Goal: Task Accomplishment & Management: Use online tool/utility

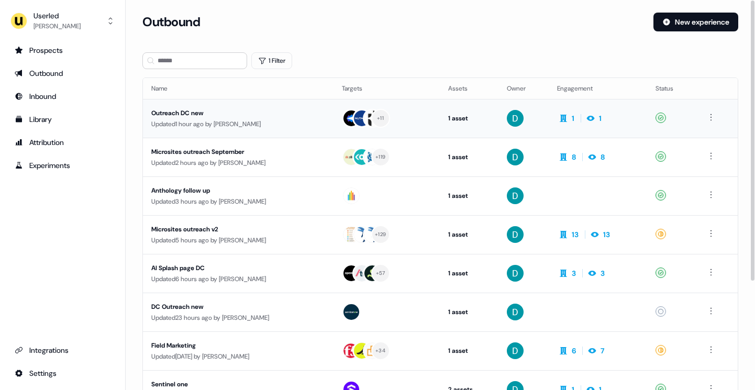
click at [263, 106] on td "Outreach DC new Updated 1 hour ago by David Cruickshank" at bounding box center [238, 118] width 191 height 39
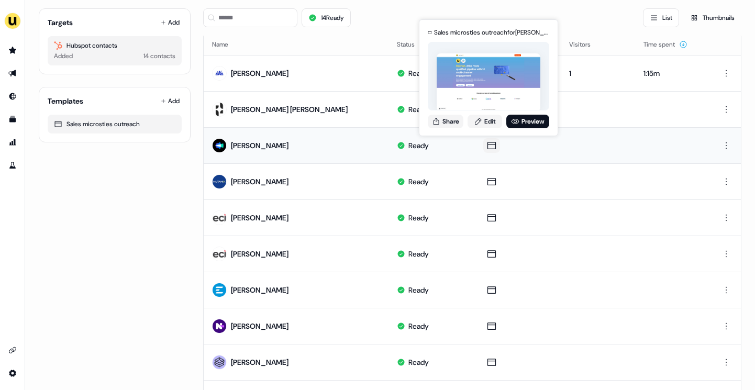
scroll to position [93, 0]
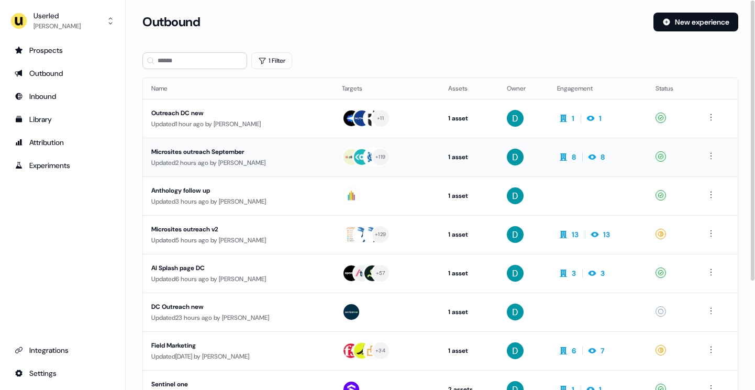
click at [264, 150] on div "Microsites outreach September" at bounding box center [238, 152] width 174 height 10
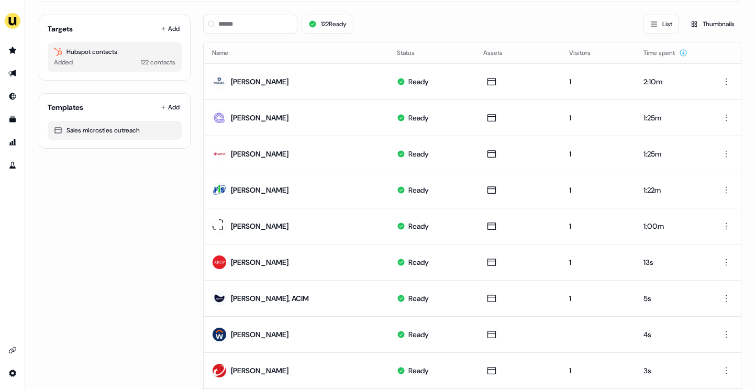
scroll to position [78, 0]
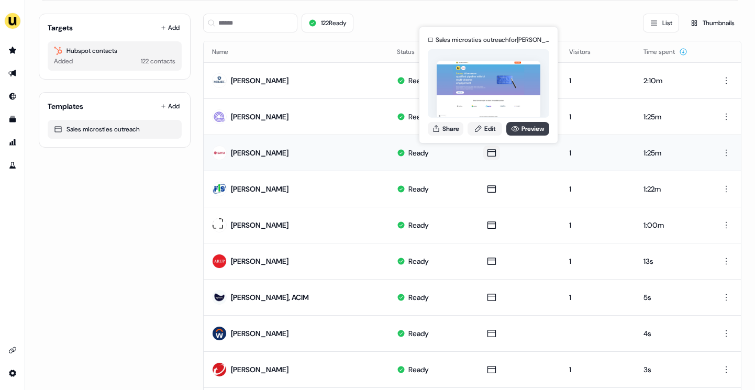
click at [520, 131] on link "Preview" at bounding box center [528, 129] width 43 height 14
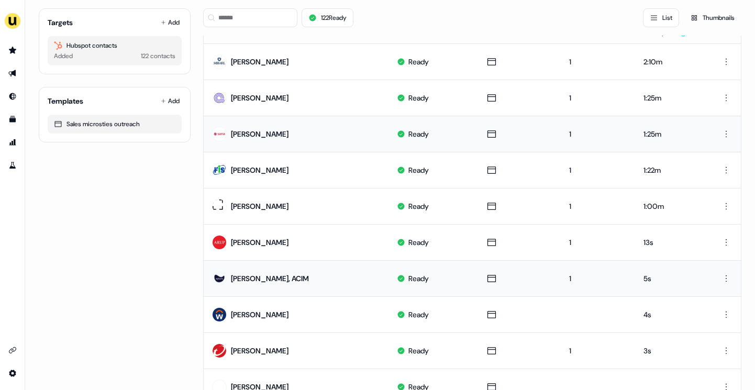
scroll to position [0, 0]
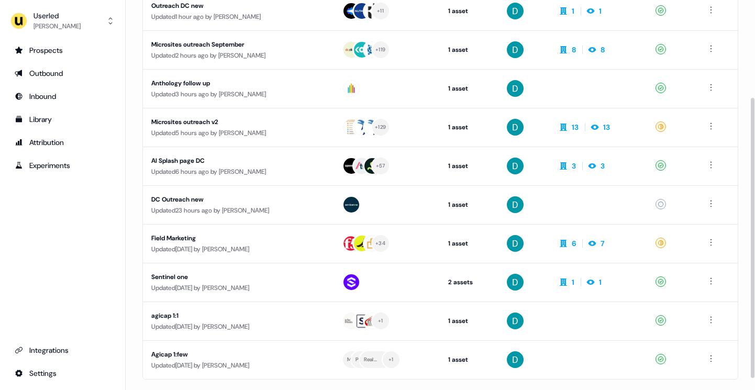
scroll to position [147, 0]
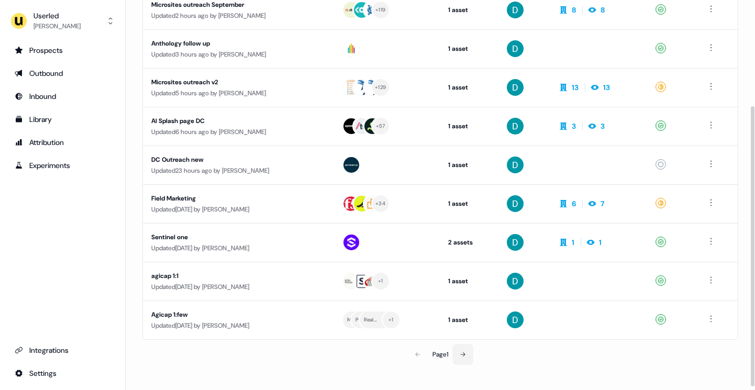
click at [464, 353] on icon at bounding box center [463, 355] width 6 height 6
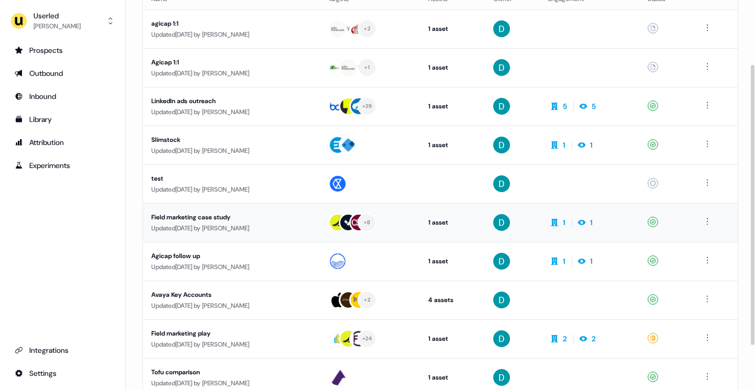
scroll to position [151, 0]
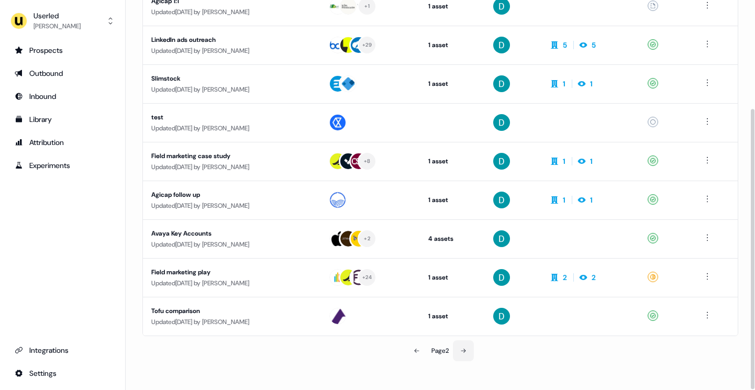
click at [463, 347] on button at bounding box center [463, 351] width 21 height 21
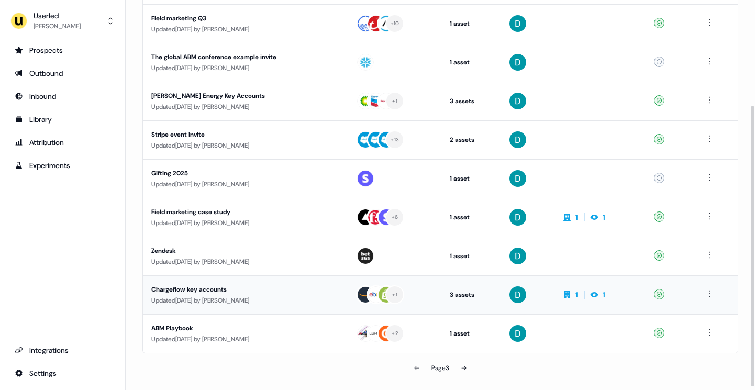
scroll to position [151, 0]
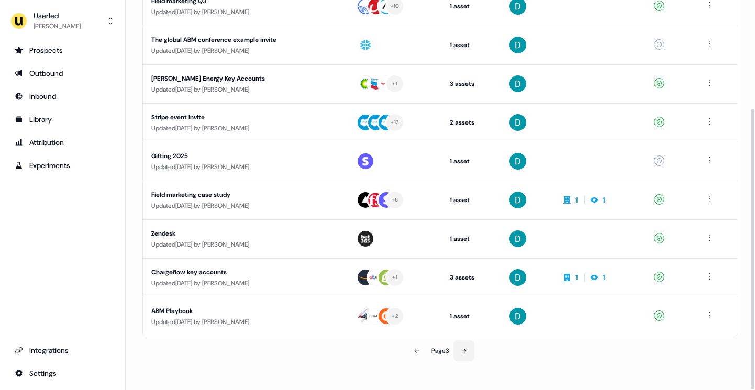
click at [467, 353] on icon at bounding box center [464, 351] width 6 height 6
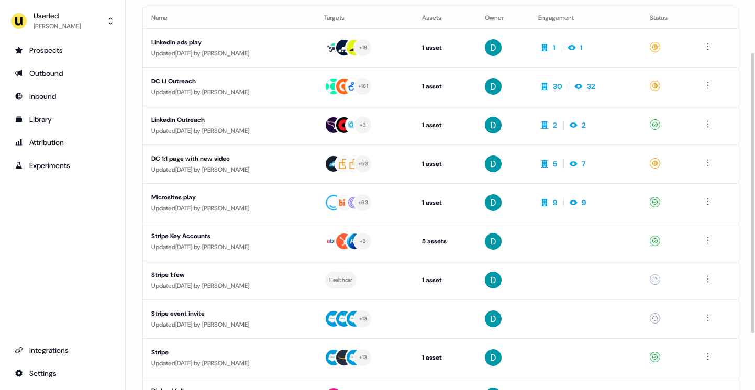
scroll to position [73, 0]
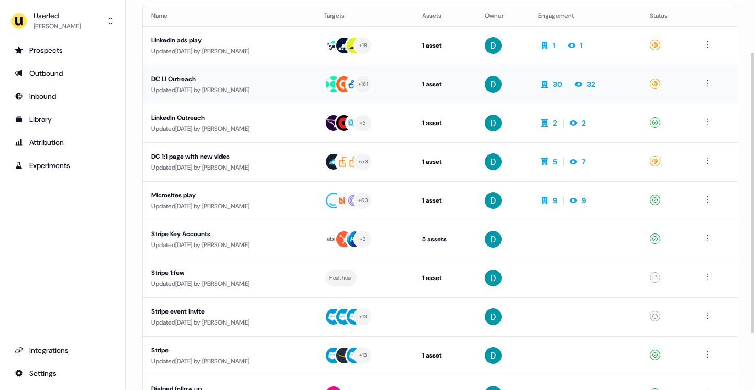
click at [296, 85] on div "Updated 24 days ago by David Cruickshank" at bounding box center [229, 90] width 156 height 10
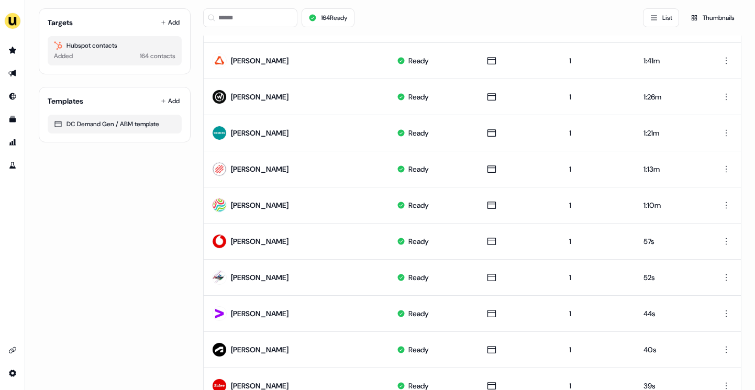
scroll to position [352, 0]
drag, startPoint x: 294, startPoint y: 208, endPoint x: 233, endPoint y: 206, distance: 60.8
click at [233, 206] on td "Inês Gameiro" at bounding box center [296, 204] width 185 height 36
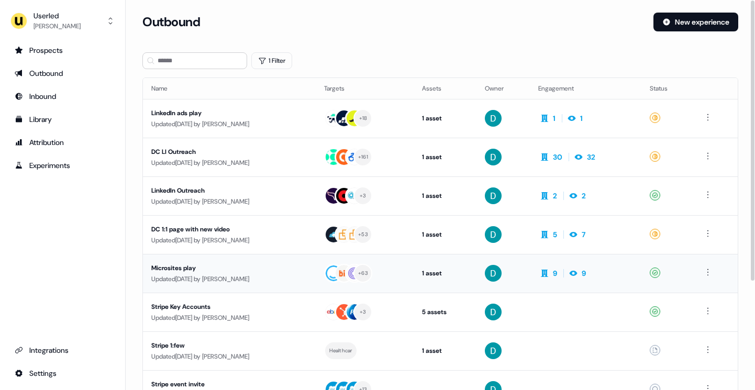
click at [276, 265] on div "Microsites play" at bounding box center [229, 268] width 156 height 10
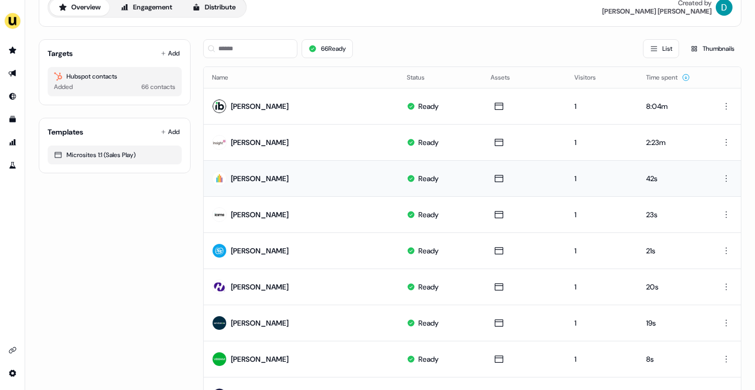
scroll to position [51, 0]
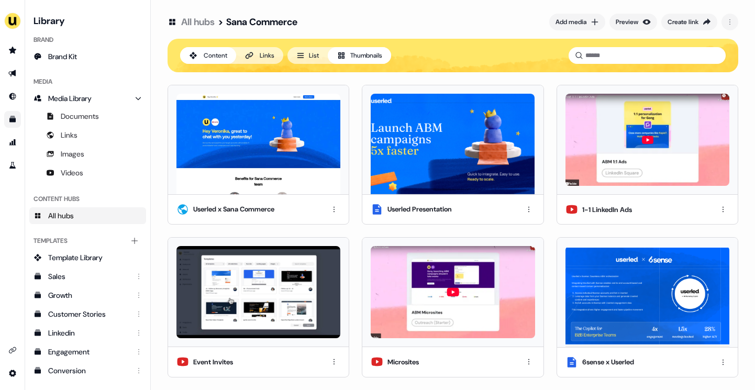
click at [282, 183] on img at bounding box center [259, 144] width 164 height 101
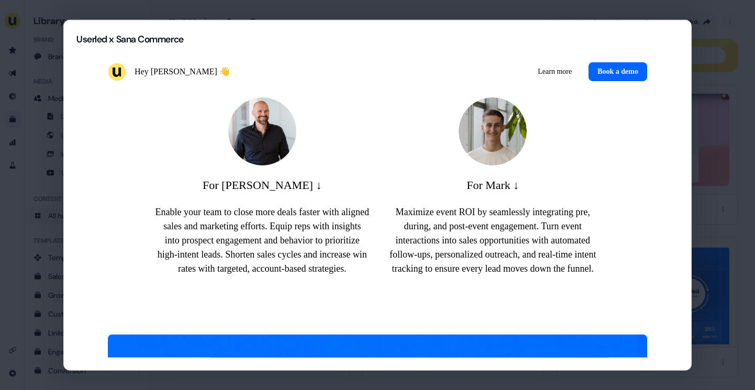
scroll to position [488, 0]
